Goal: Information Seeking & Learning: Learn about a topic

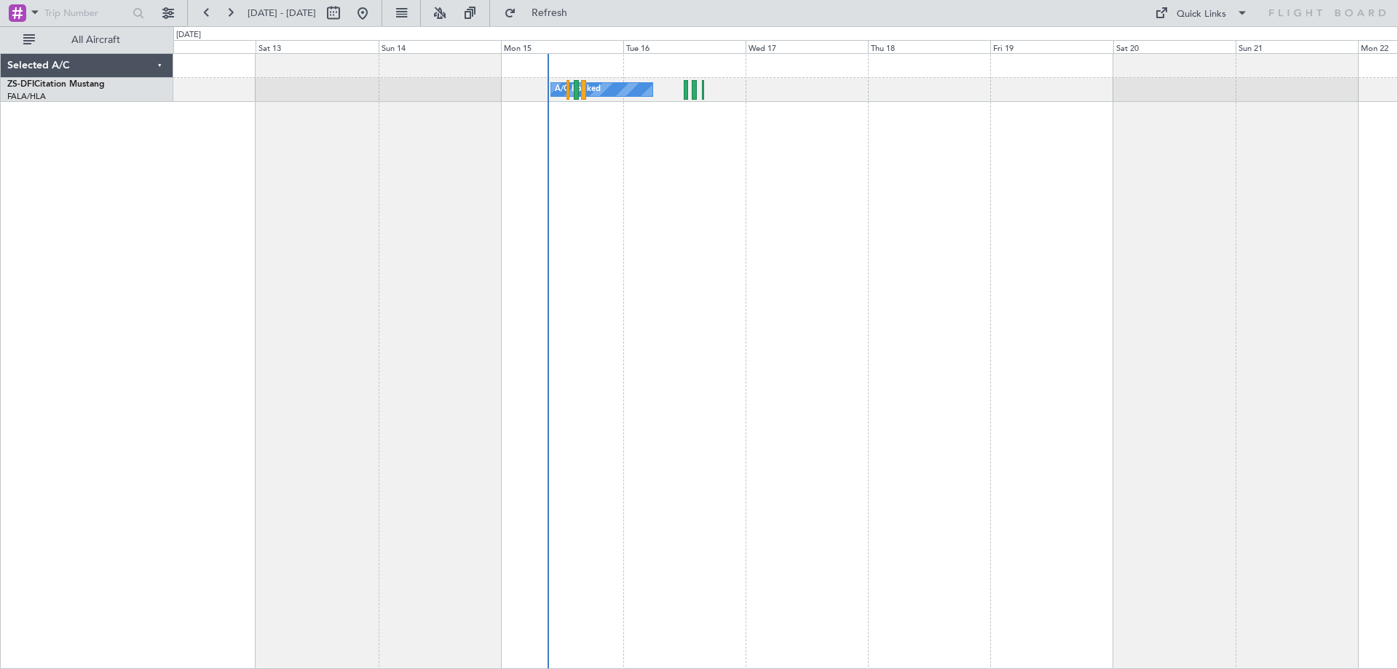
click at [833, 210] on div "A/C Booked" at bounding box center [785, 361] width 1224 height 616
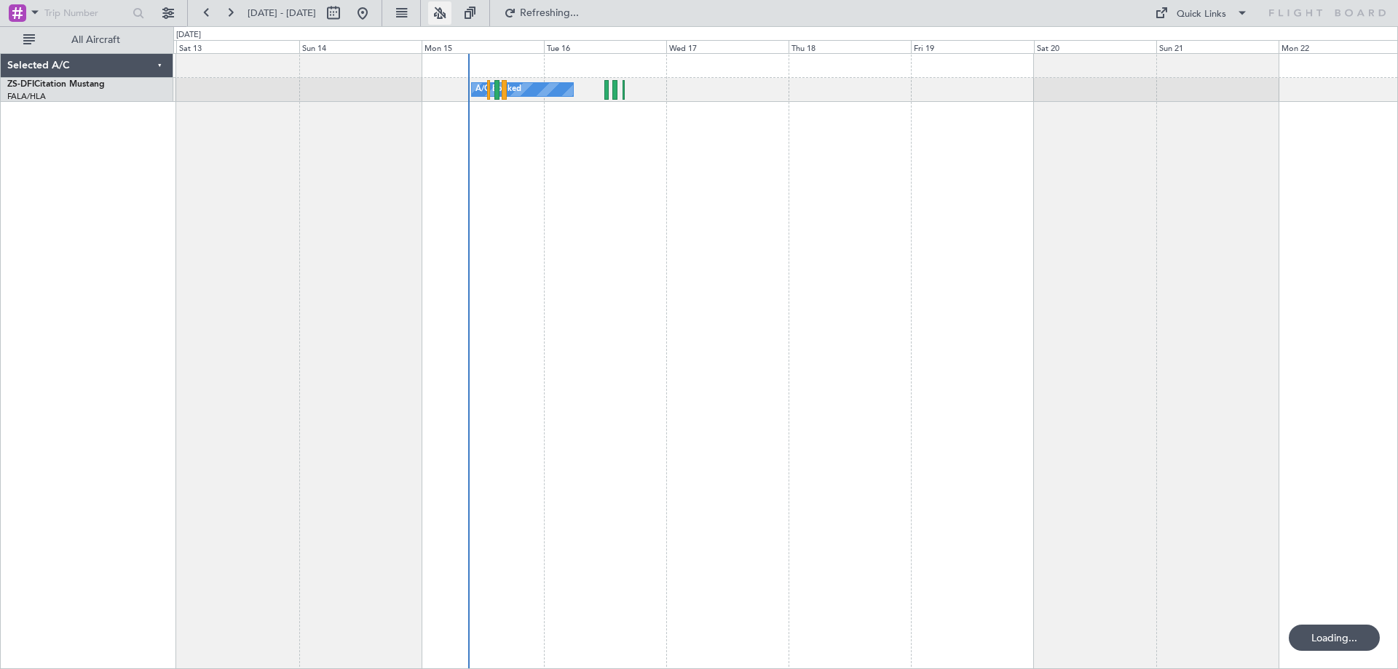
click at [451, 15] on button at bounding box center [439, 12] width 23 height 23
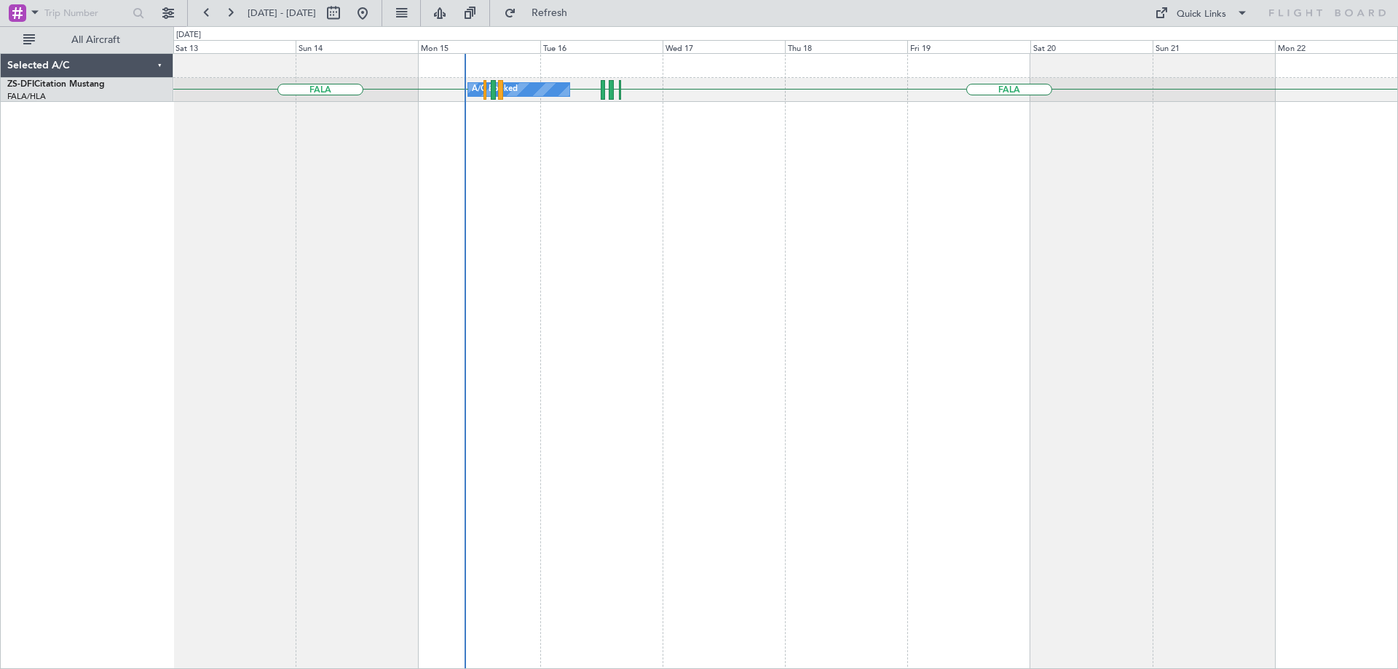
click at [936, 206] on div "FALA FAOR FALA A/C Booked FBSK FALA" at bounding box center [785, 361] width 1224 height 616
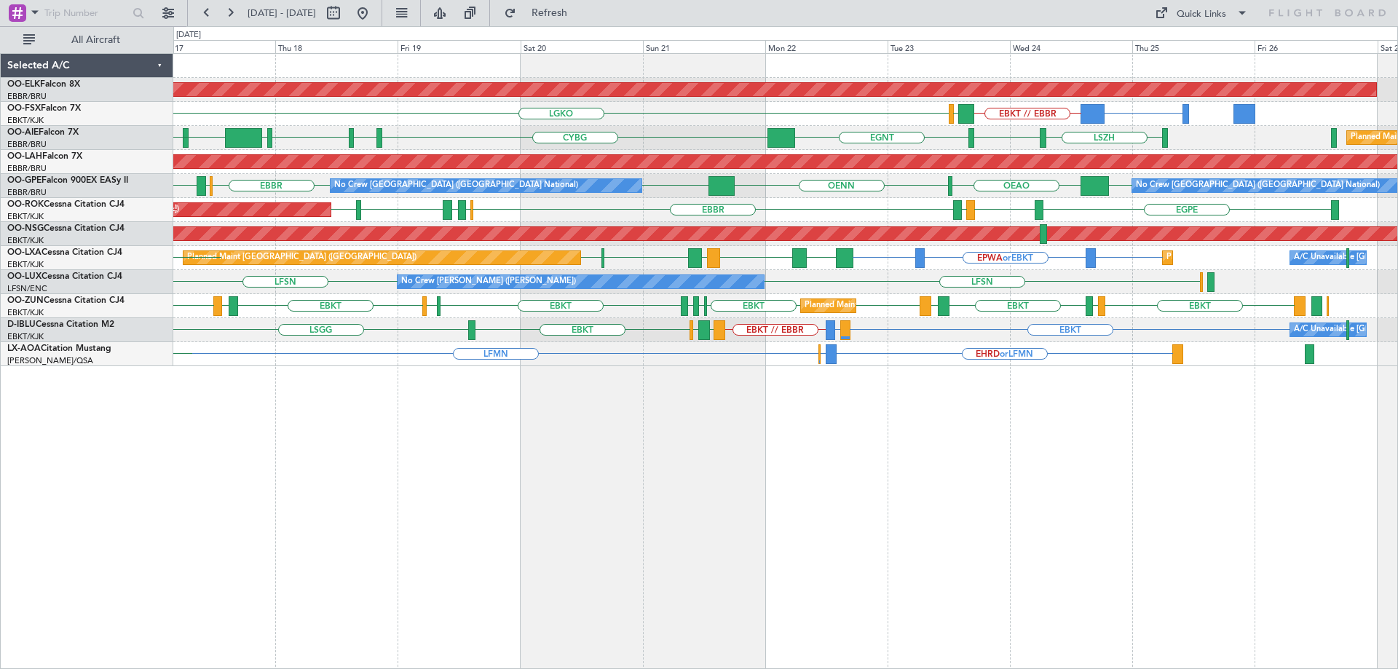
click at [748, 269] on div "EBKT EPWA or EBKT EBKT LFPB EBKT LEMG EBKT LFPB LRIA Planned Maint Paris (Le Bo…" at bounding box center [785, 258] width 1224 height 24
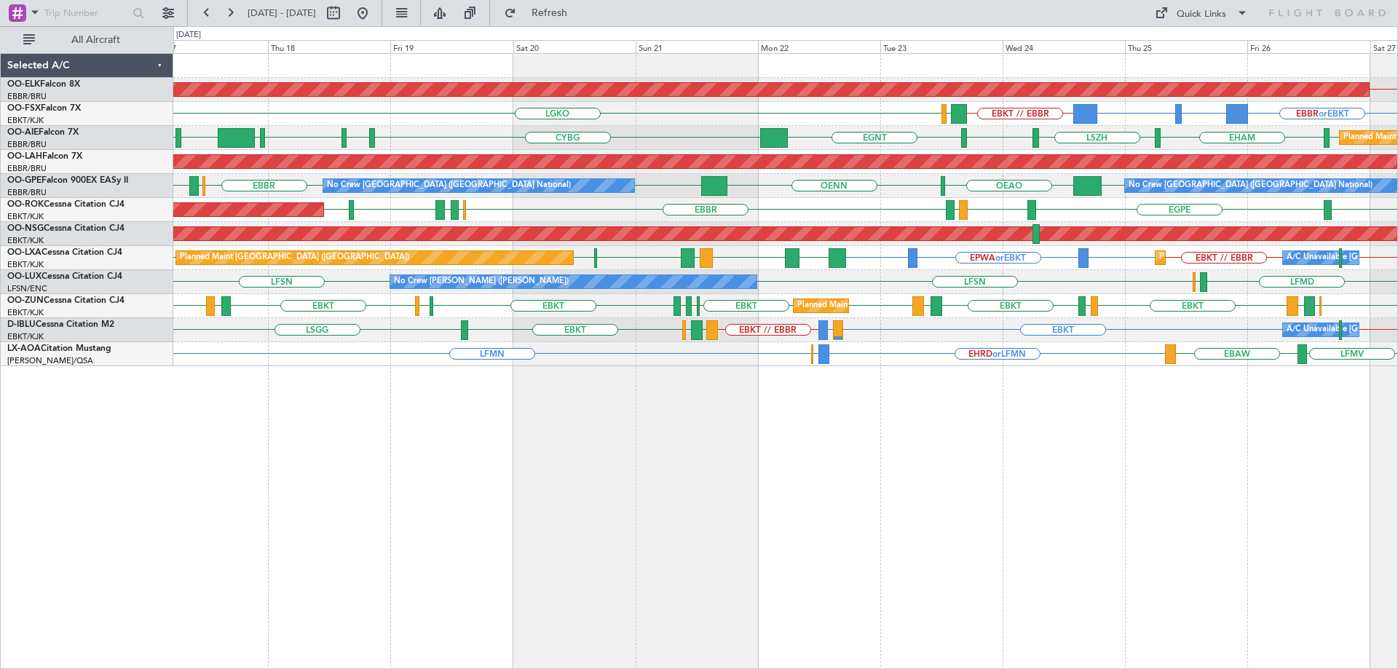
click at [504, 179] on div "Planned Maint Kortrijk-Wevelgem EBKT // EBBR EBBR or EBKT BGBW or EBKT BGGH or …" at bounding box center [785, 210] width 1224 height 312
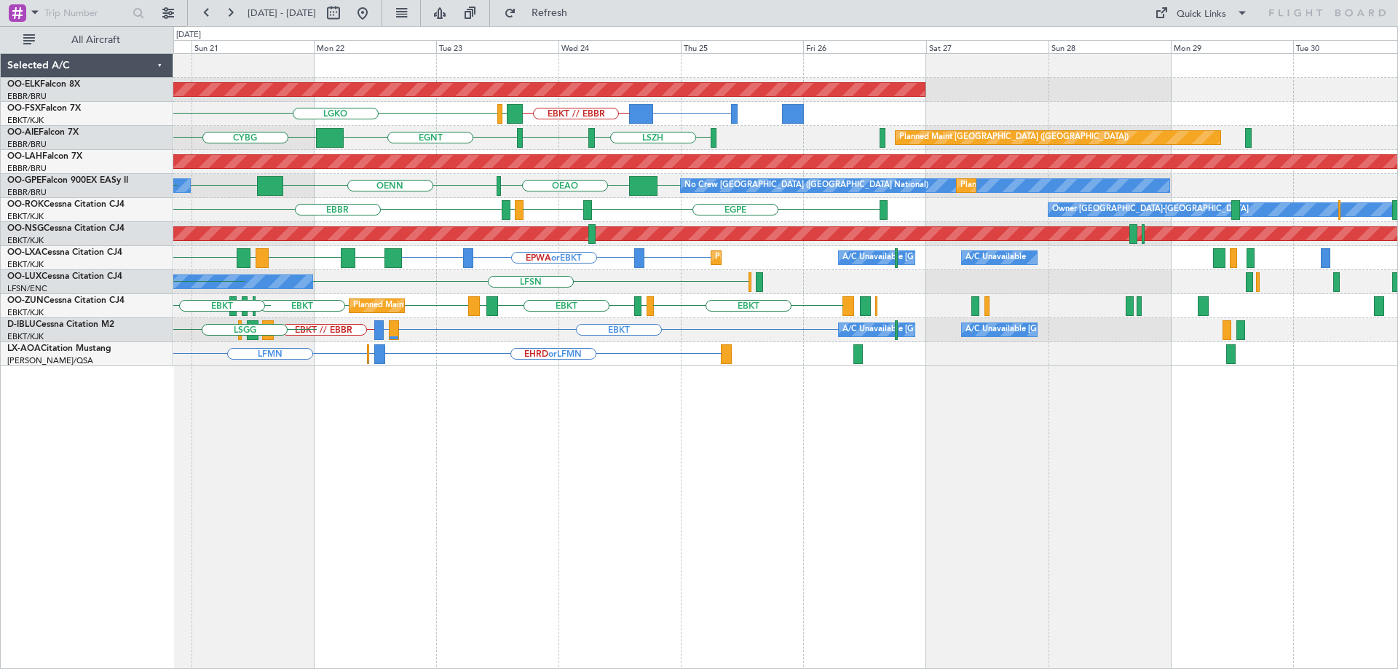
click at [340, 286] on div "Planned Maint Kortrijk-Wevelgem BGGH or EBKT EBKT // EBBR LGKO LGAV EGNT CYBG L…" at bounding box center [785, 210] width 1224 height 312
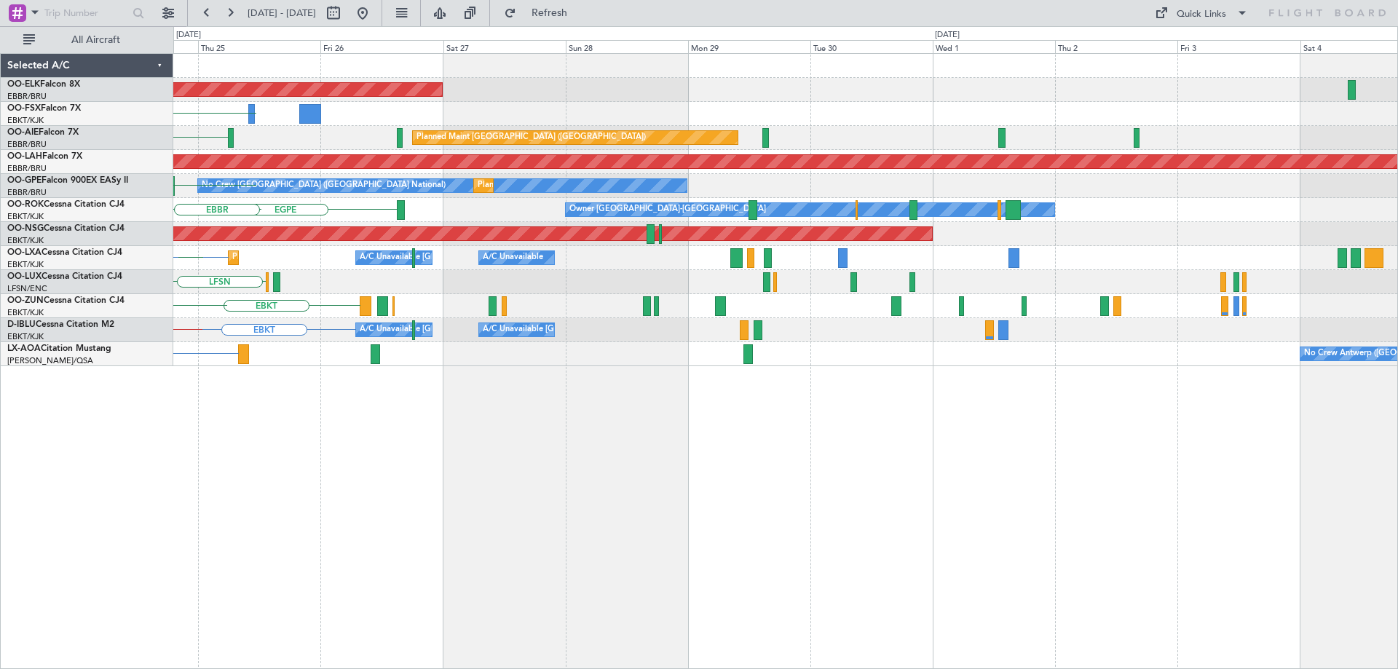
click at [574, 307] on div "Planned Maint Kortrijk-Wevelgem BGGH or EBKT LGAV EBKT // EBBR LGKO LSZH Planne…" at bounding box center [785, 210] width 1224 height 312
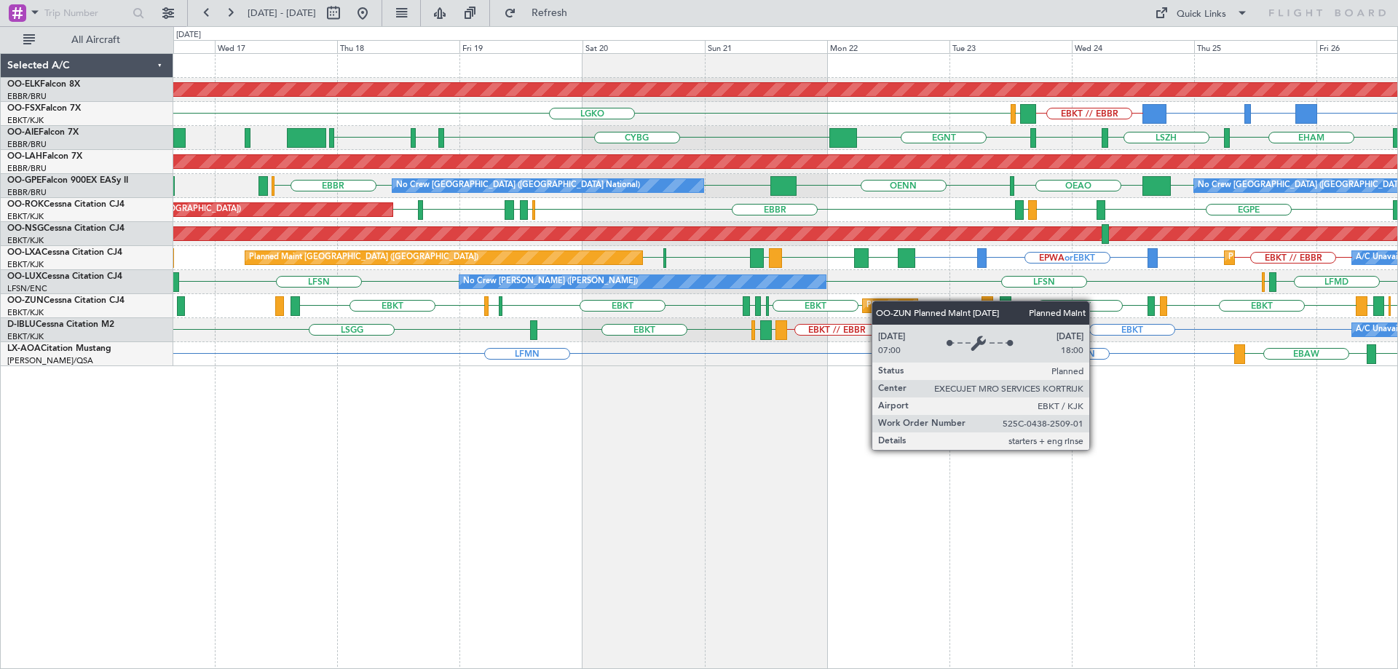
click at [873, 301] on div "Planned Maint Kortrijk-[GEOGRAPHIC_DATA]" at bounding box center [951, 306] width 170 height 22
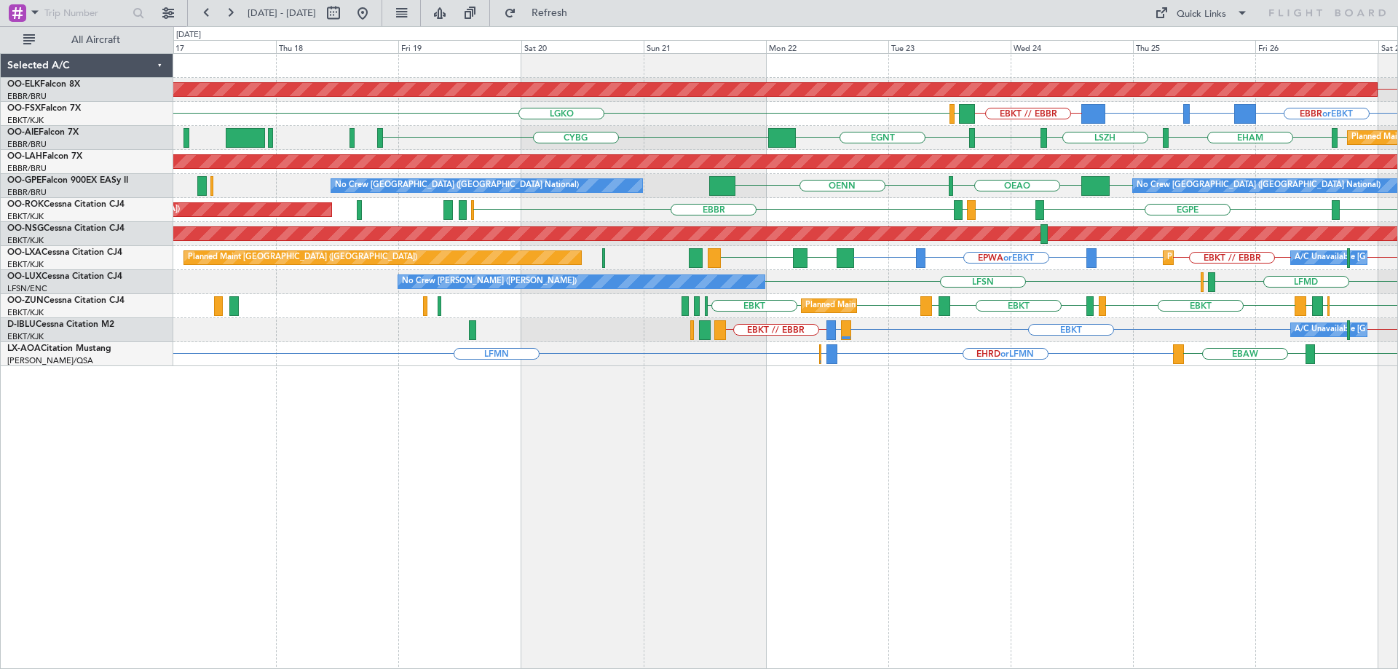
click at [952, 293] on div "No Crew Nancy (Essey) LFSN LFMD ELLX" at bounding box center [785, 282] width 1224 height 24
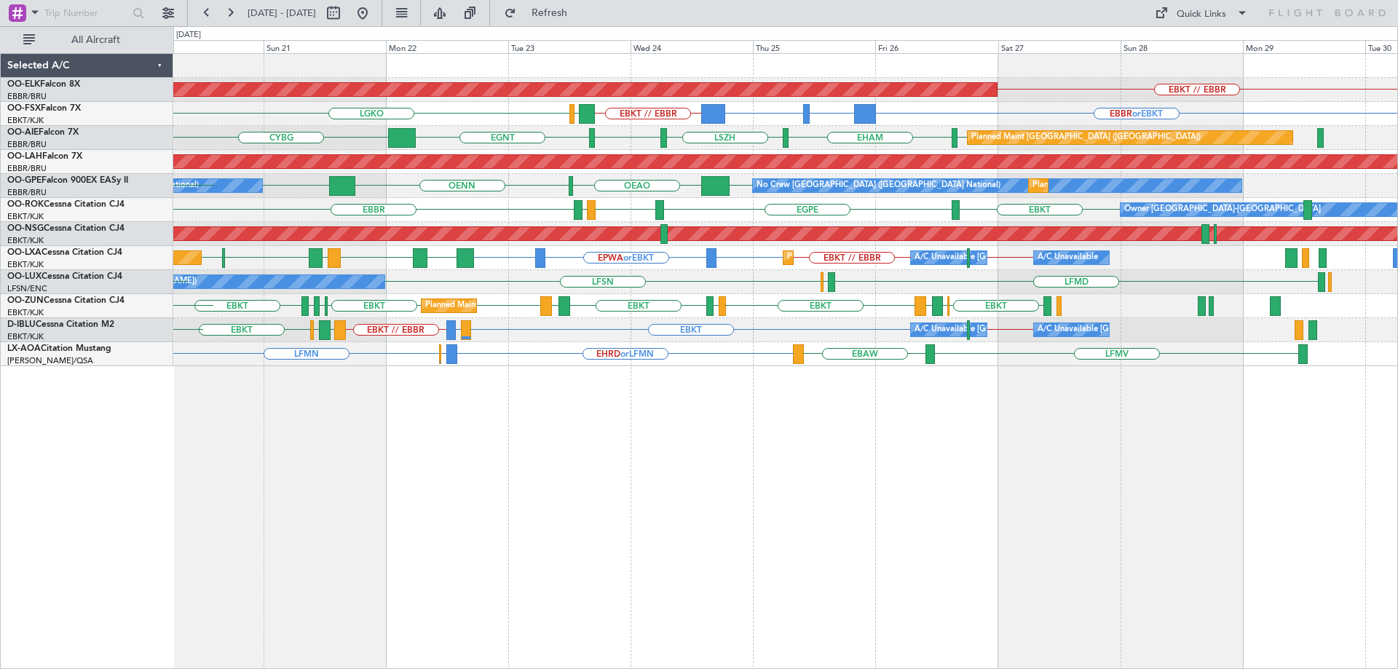
click at [675, 328] on div "Planned Maint Kortrijk-Wevelgem EBKT // EBBR EBBR or EBKT BGBW or EBKT BGGH or …" at bounding box center [785, 210] width 1224 height 312
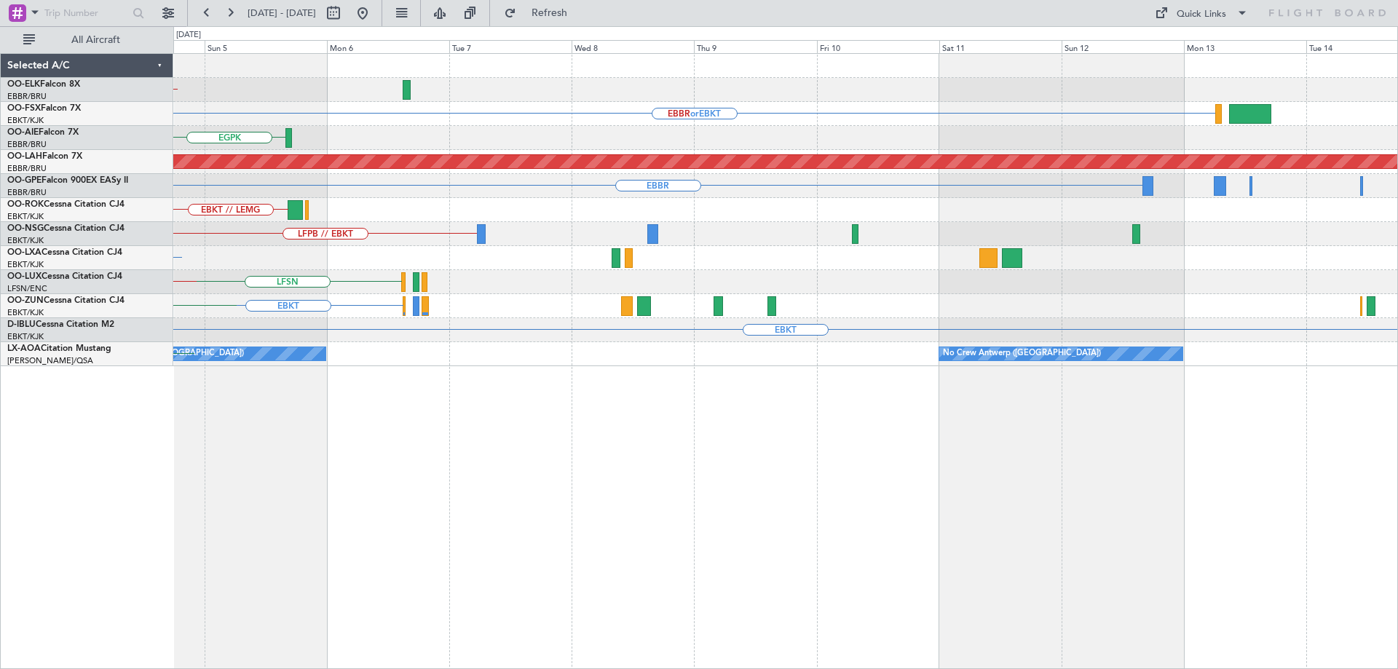
click at [132, 282] on div "EBKT // EBBR EBBR or EBKT EGPK EGLF Planned Maint Alton-st Louis (St Louis Regl…" at bounding box center [699, 347] width 1398 height 643
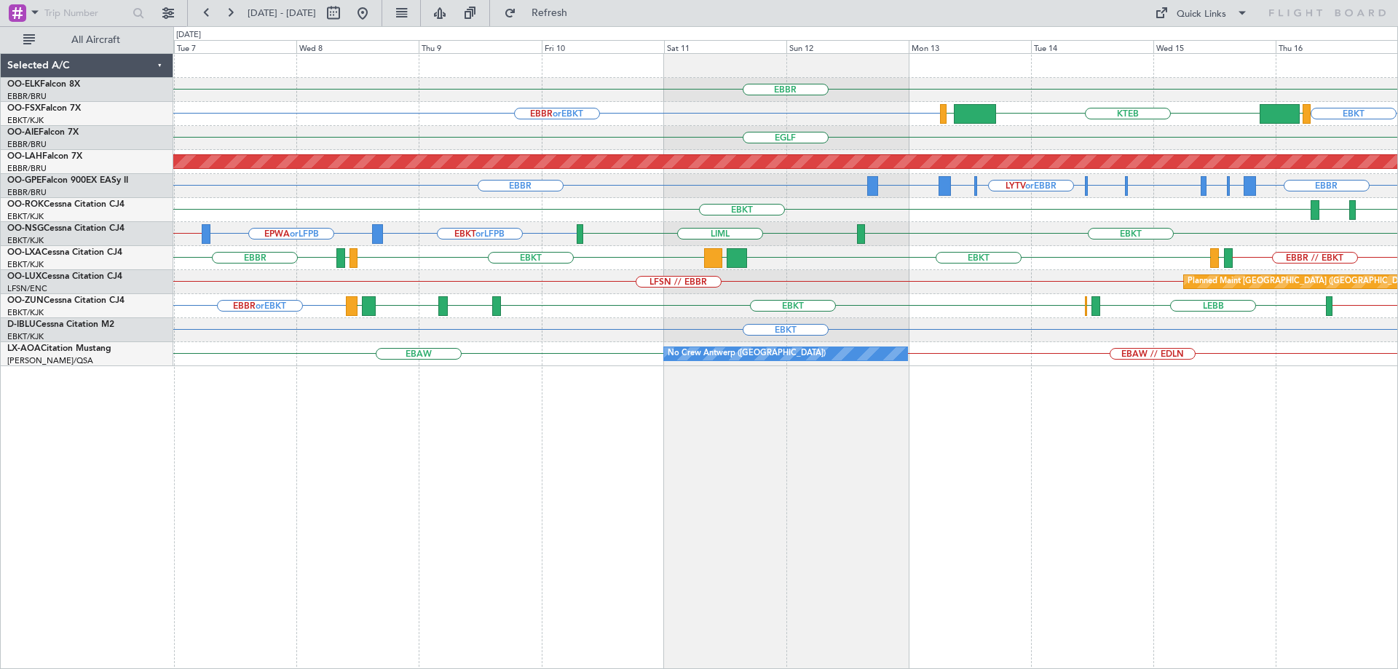
click at [1280, 339] on div "EBBR EBBR or EBKT EBKT LOWS KTEB LIMC EGLF Planned Maint Alton-st Louis (St Lou…" at bounding box center [785, 210] width 1224 height 312
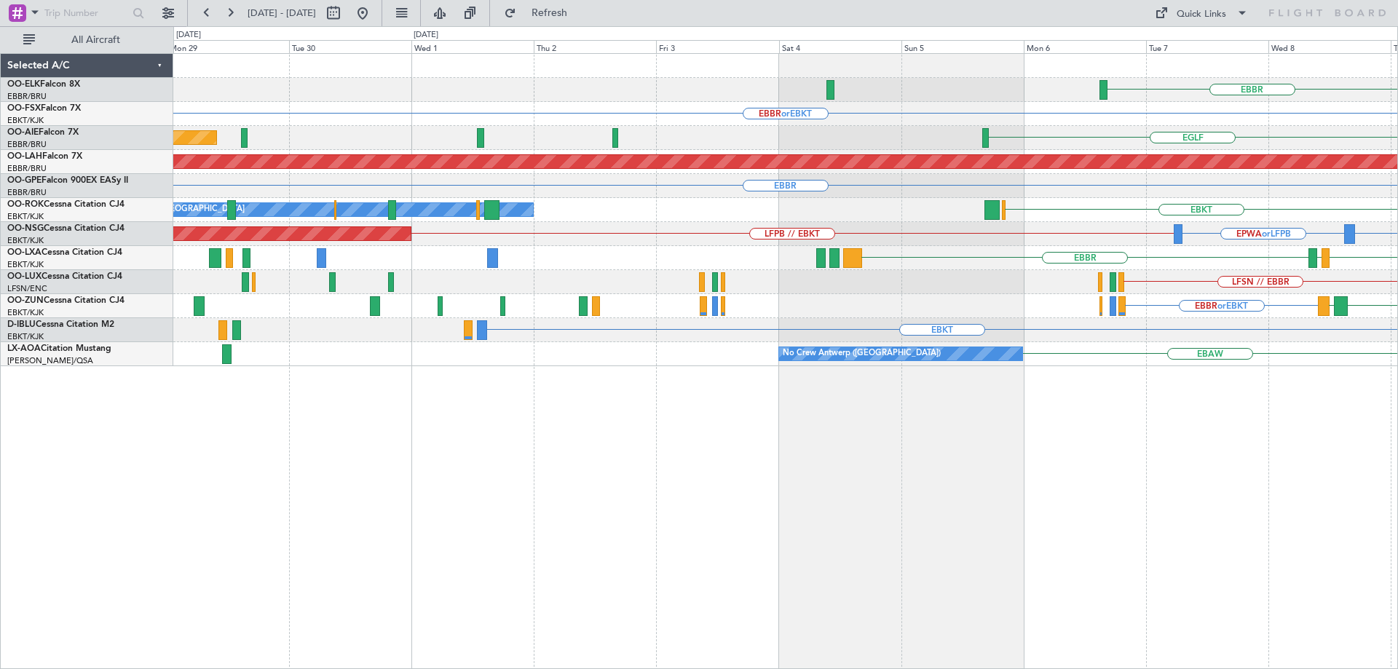
click at [1274, 288] on div "EBBR Planned Maint Kortrijk-Wevelgem EBBR or EBKT EGLF Planned Maint London (Fa…" at bounding box center [785, 210] width 1224 height 312
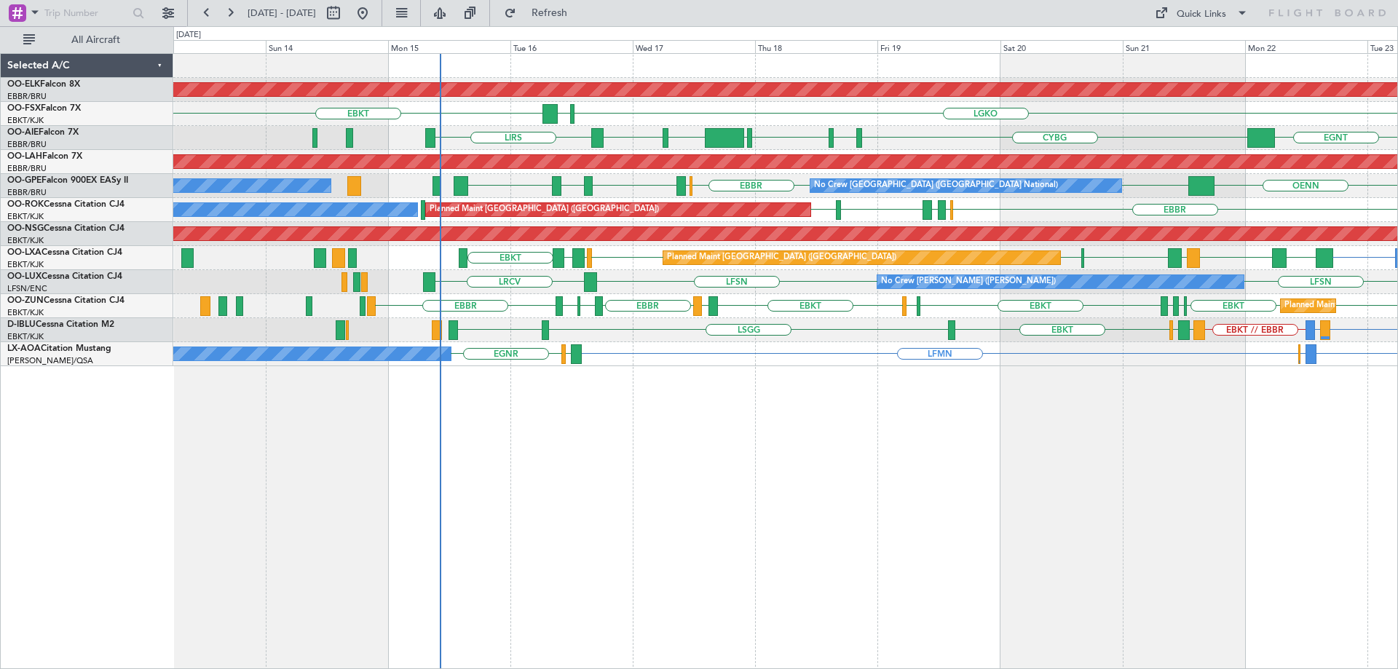
click at [670, 272] on div "LFSN LRCV LFSN No Crew Nancy (Essey) ELLX LFMD" at bounding box center [785, 282] width 1224 height 24
